Goal: Book appointment/travel/reservation

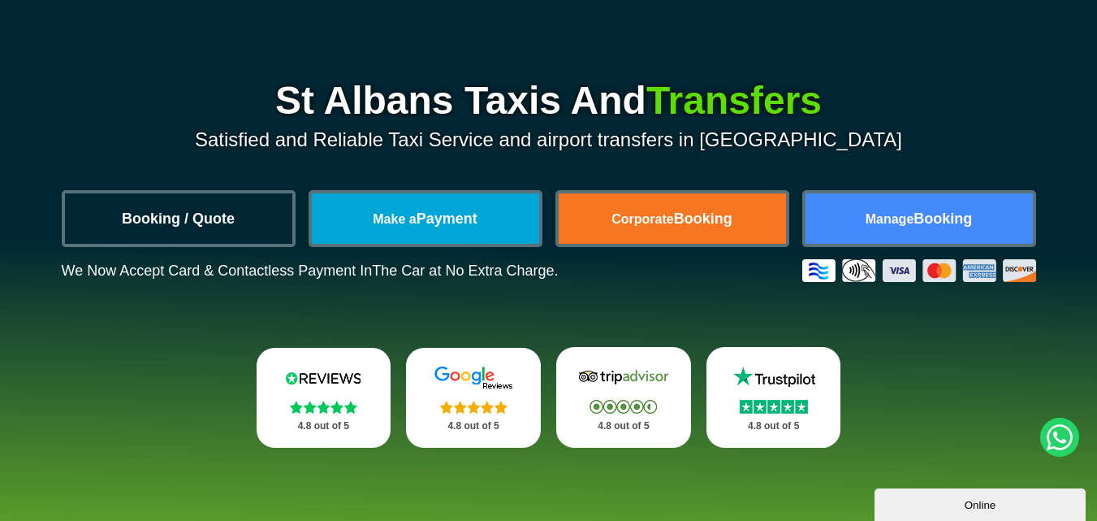
click at [216, 218] on link "Booking / Quote" at bounding box center [178, 218] width 227 height 50
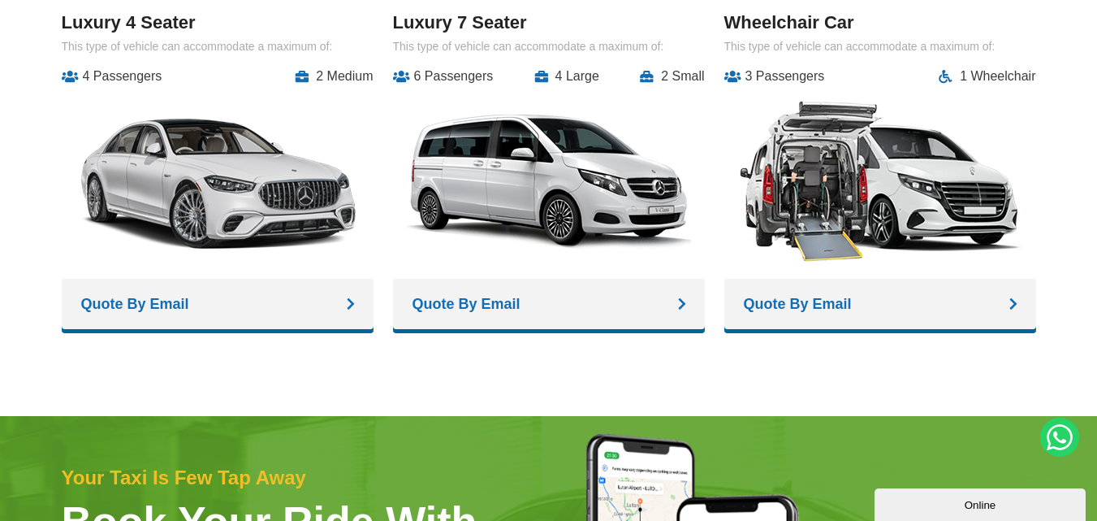
scroll to position [2204, 0]
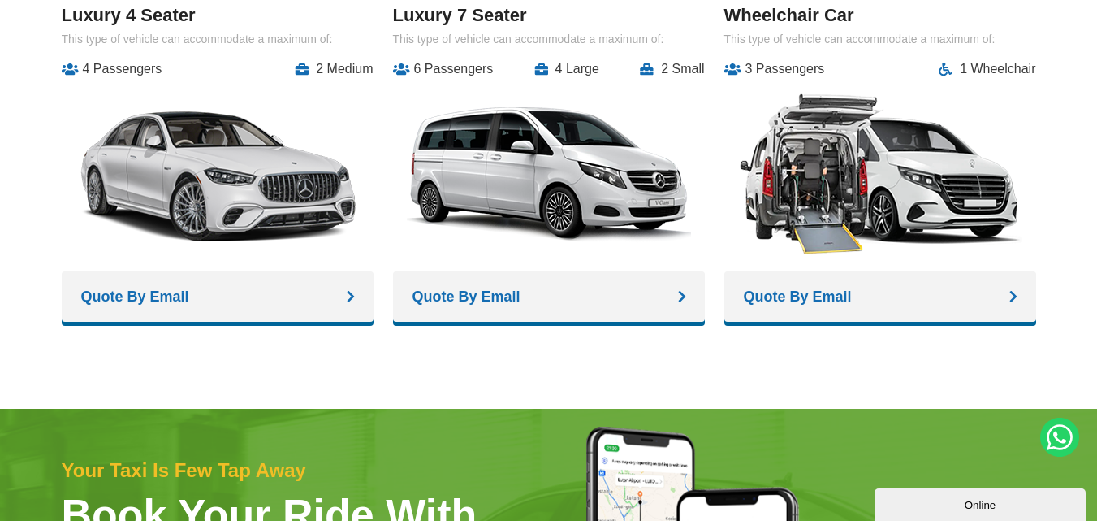
click at [832, 293] on link "Quote By Email" at bounding box center [881, 296] width 312 height 50
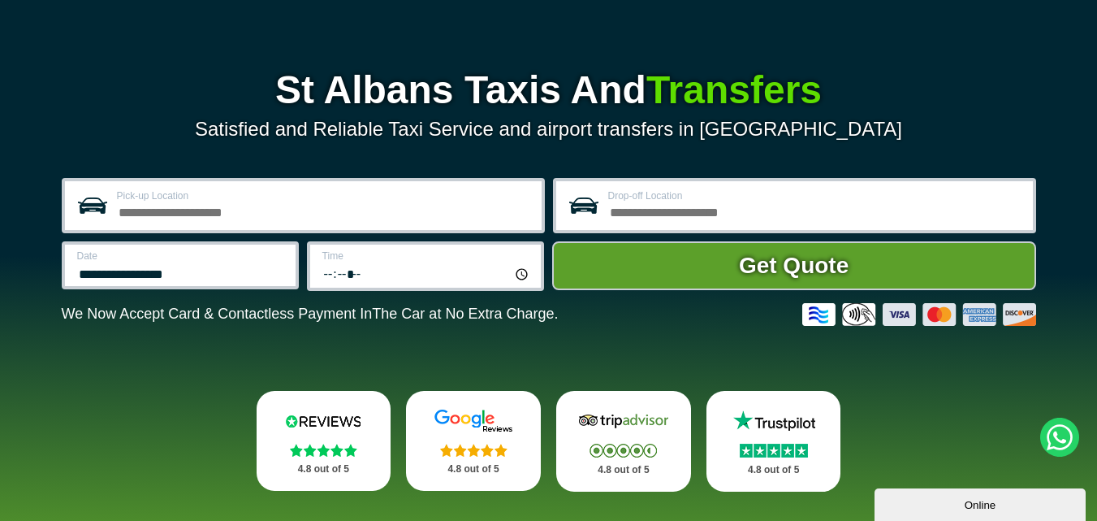
scroll to position [0, 0]
